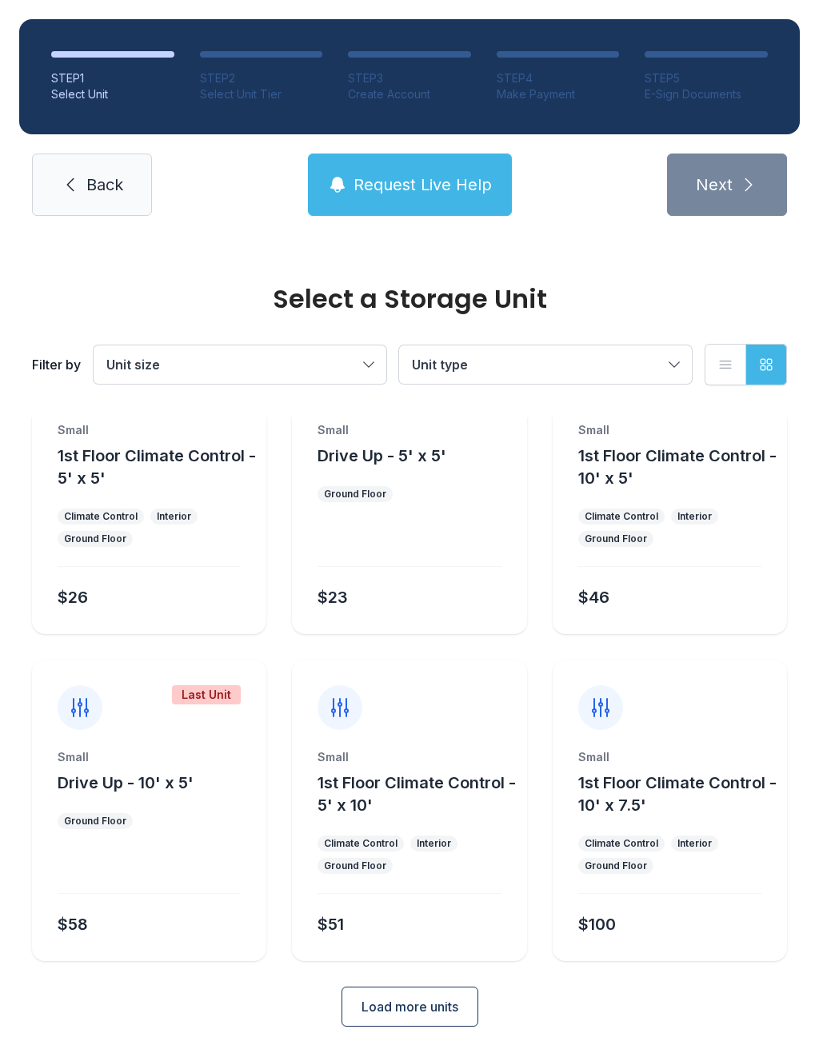
scroll to position [86, 0]
click at [433, 1018] on button "Load more units" at bounding box center [409, 1008] width 137 height 40
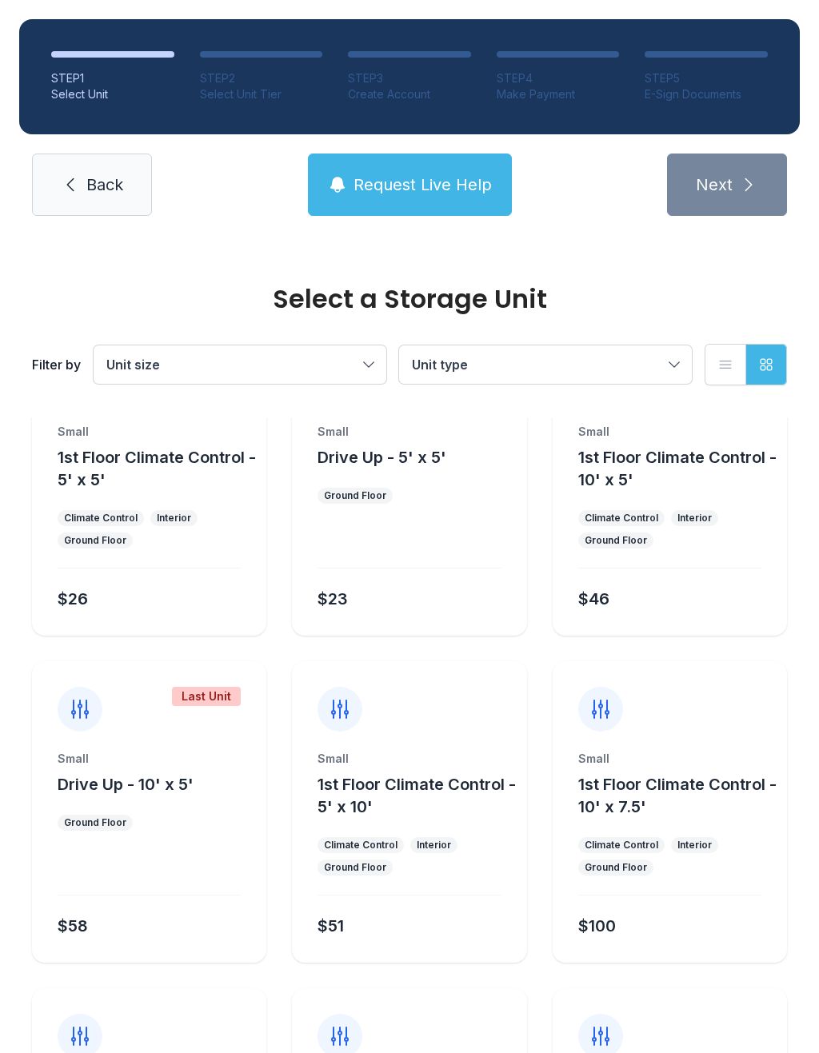
click at [96, 189] on span "Back" at bounding box center [104, 185] width 37 height 22
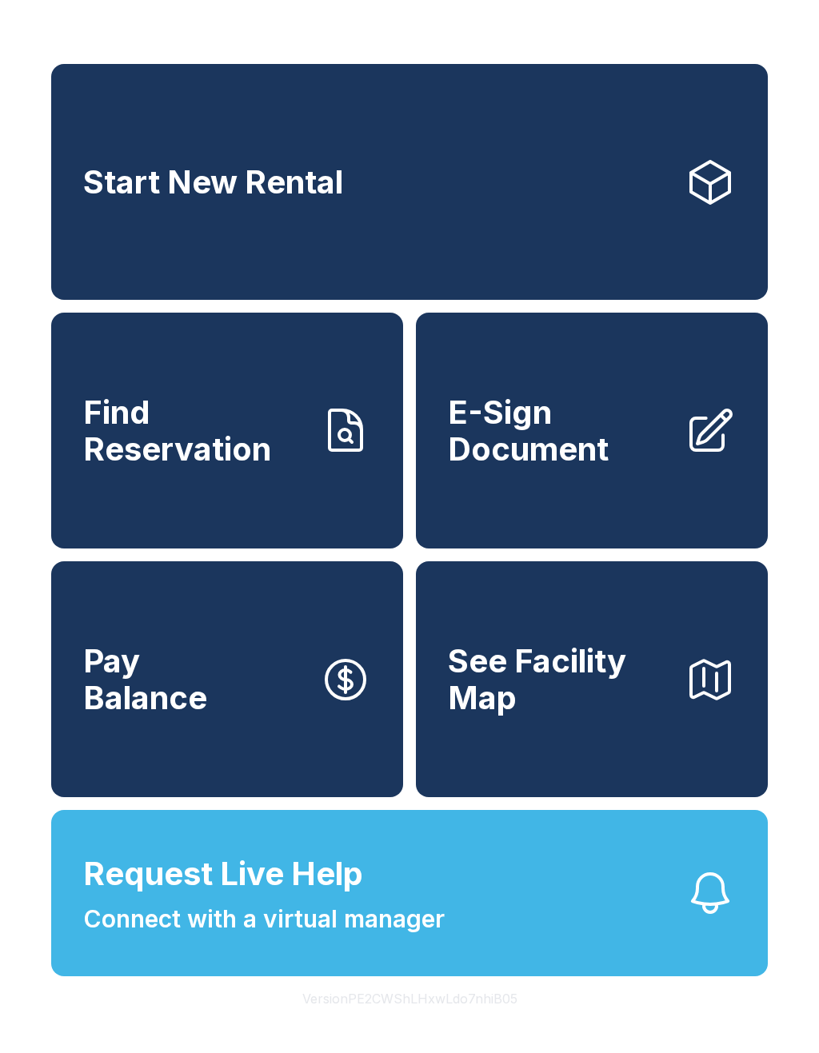
click at [421, 251] on link "Start New Rental" at bounding box center [409, 182] width 717 height 236
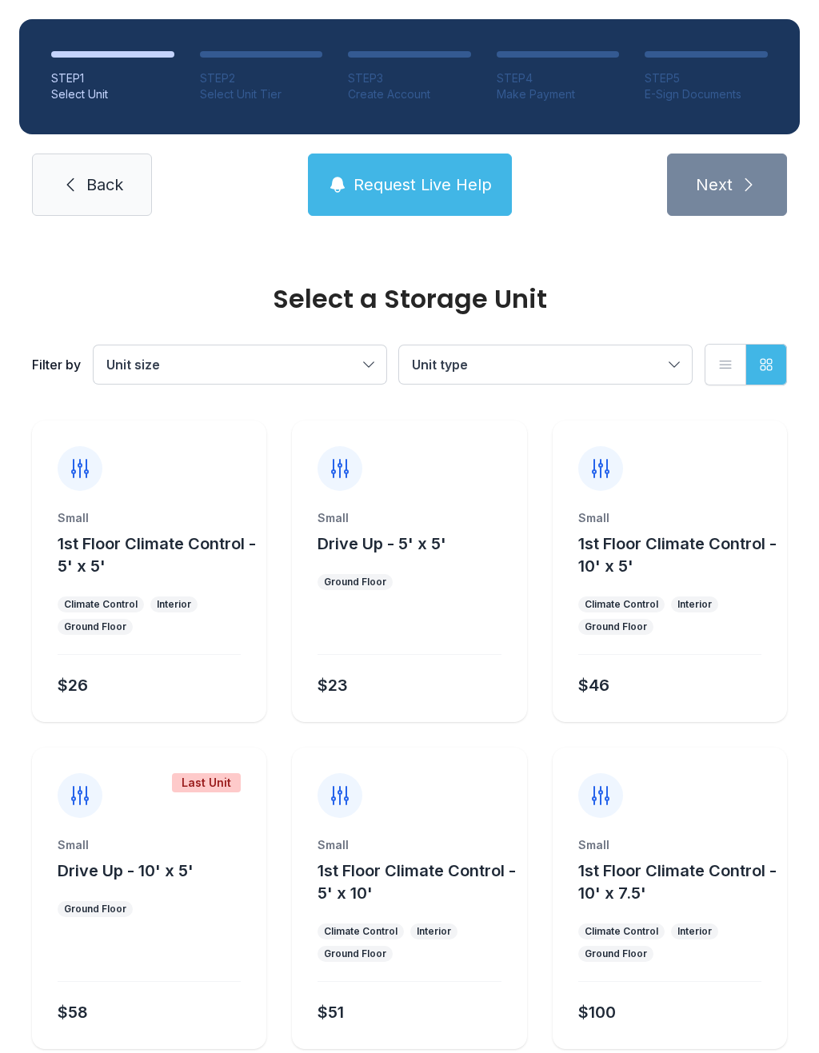
click at [725, 370] on icon "button" at bounding box center [725, 365] width 16 height 16
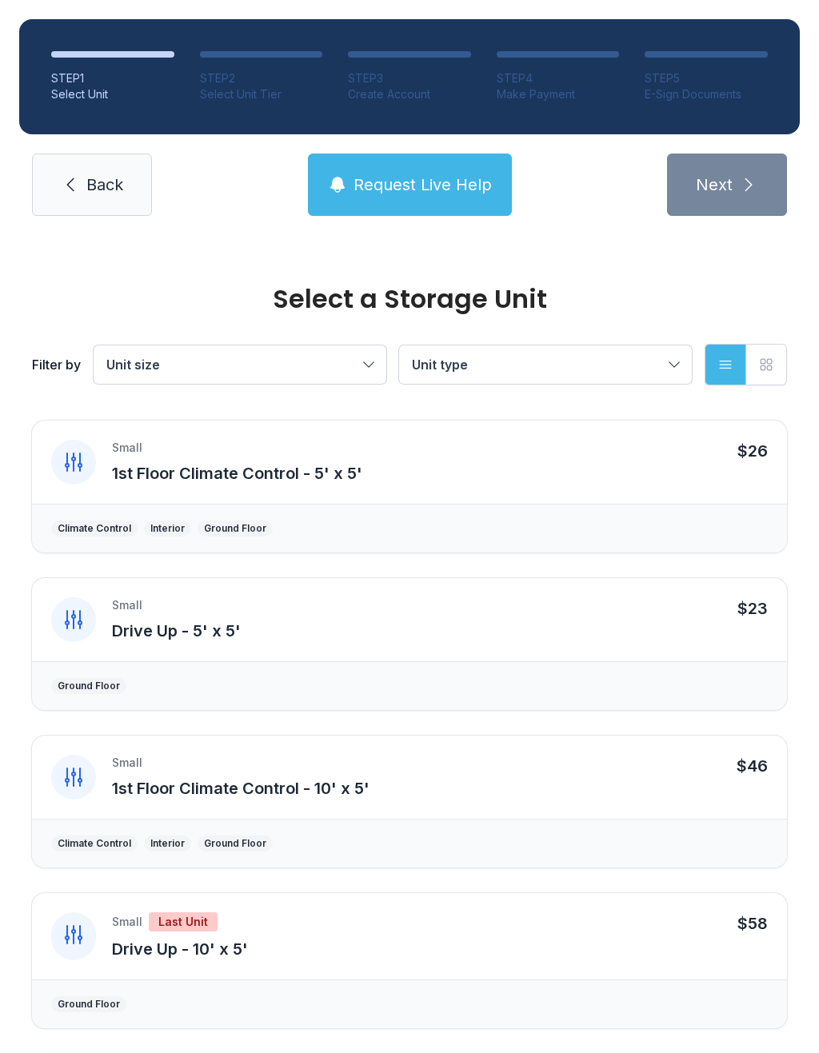
click at [772, 374] on button "Grid view" at bounding box center [766, 365] width 42 height 42
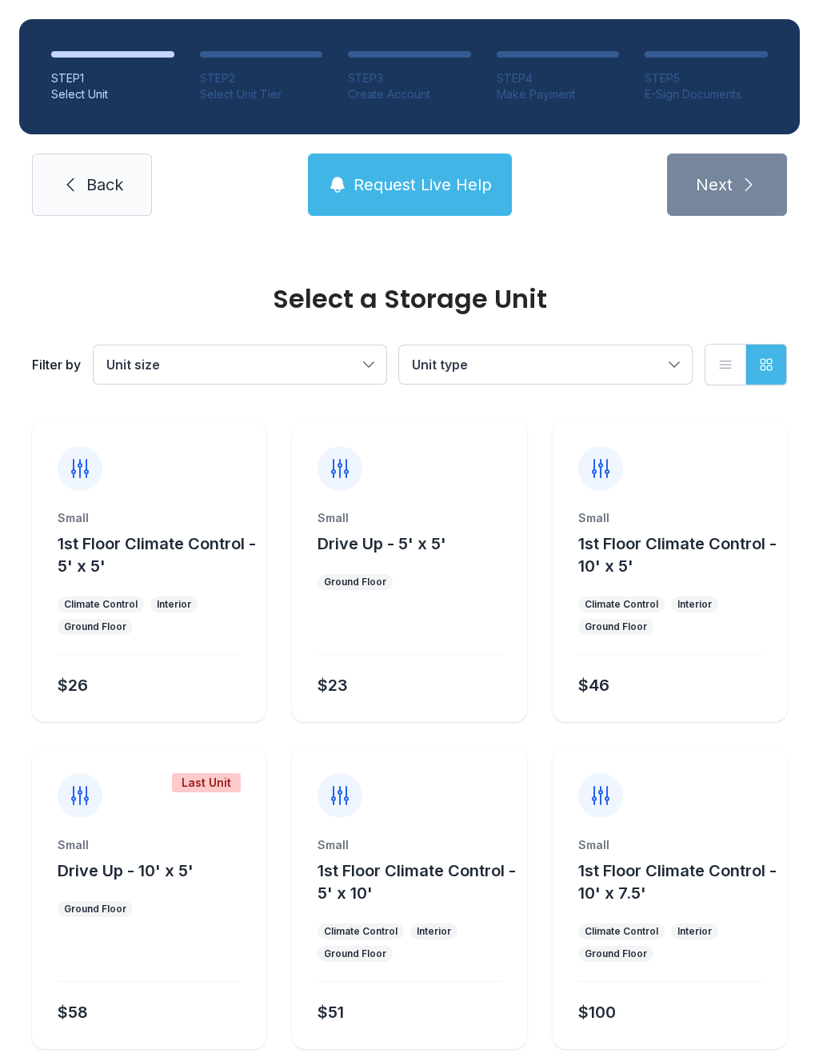
click at [713, 370] on button "List view" at bounding box center [726, 365] width 42 height 42
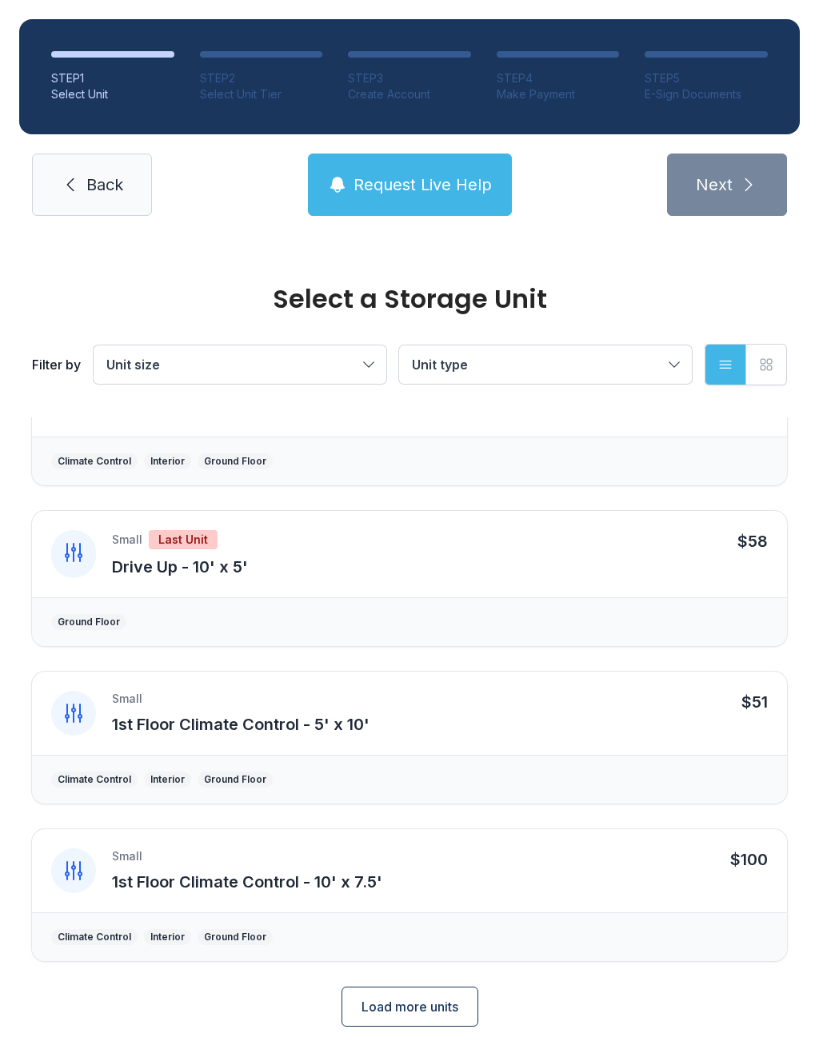
scroll to position [381, 0]
click at [79, 197] on link "Back" at bounding box center [92, 185] width 120 height 62
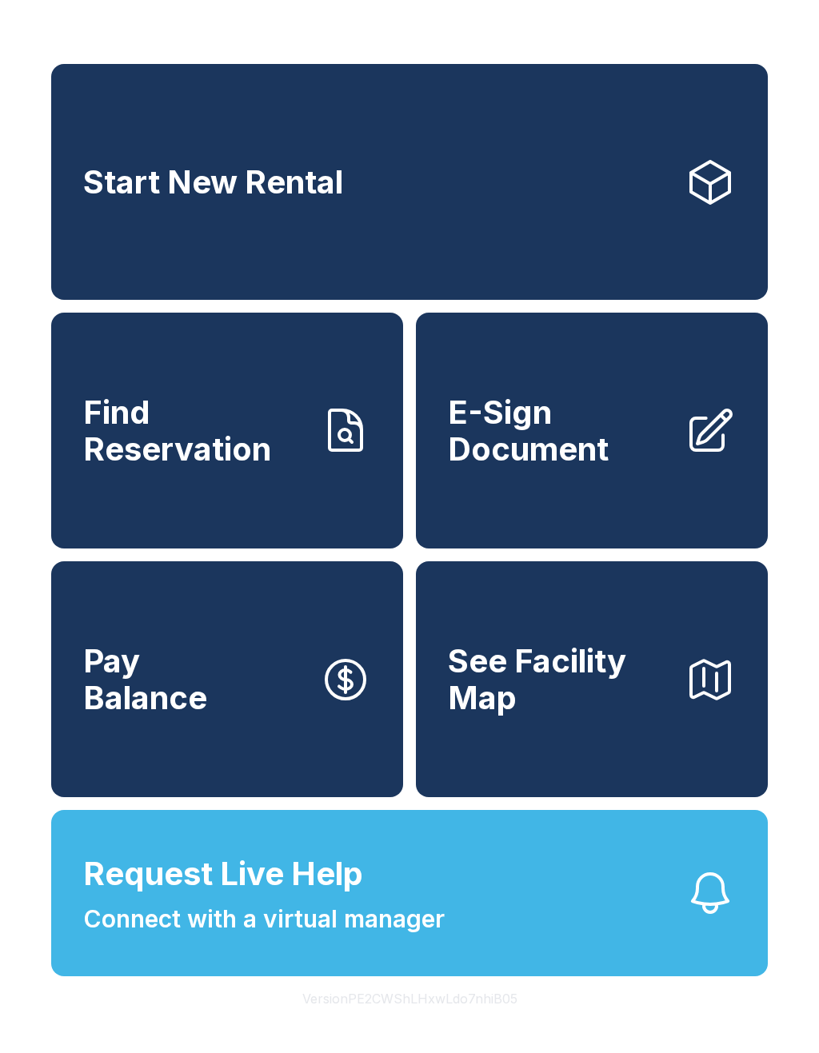
click at [655, 960] on button "Request Live Help Connect with a virtual manager" at bounding box center [409, 893] width 717 height 166
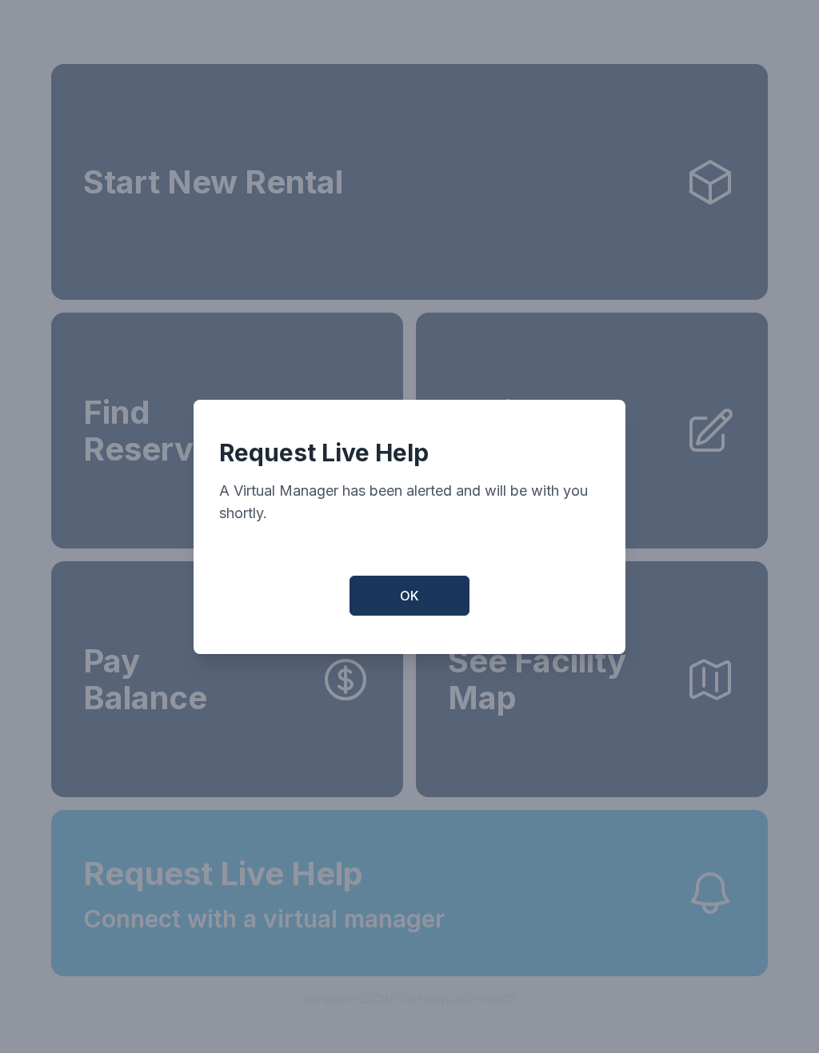
click at [409, 605] on span "OK" at bounding box center [409, 595] width 19 height 19
